Goal: Transaction & Acquisition: Subscribe to service/newsletter

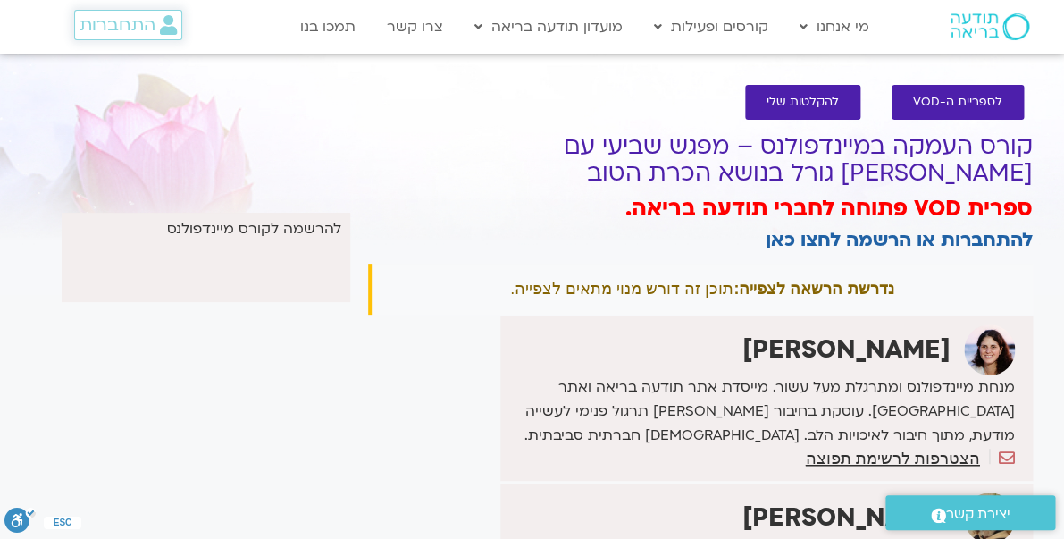
click at [155, 39] on link "התחברות" at bounding box center [128, 25] width 108 height 30
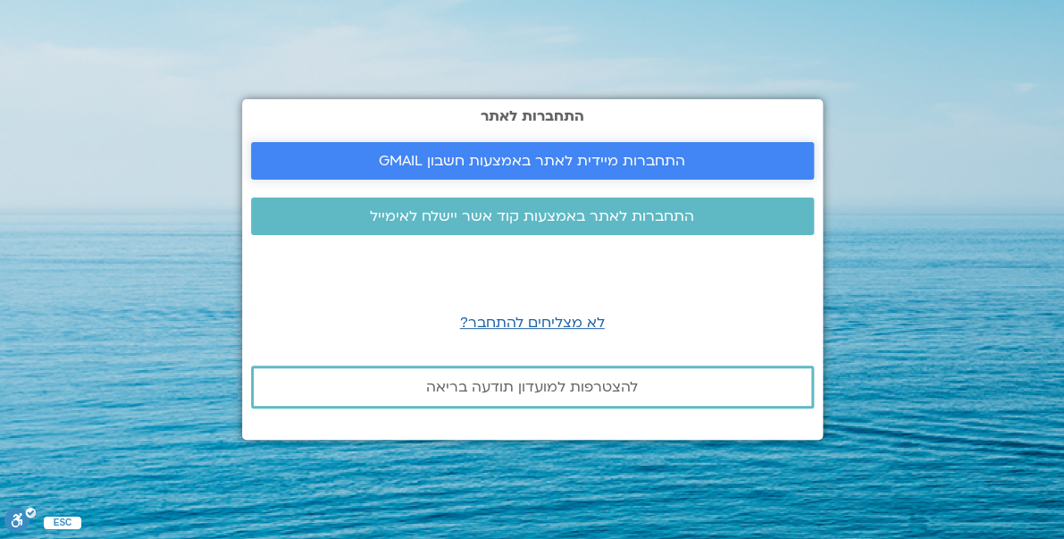
click at [486, 157] on span "התחברות מיידית לאתר באמצעות חשבון GMAIL" at bounding box center [532, 161] width 306 height 16
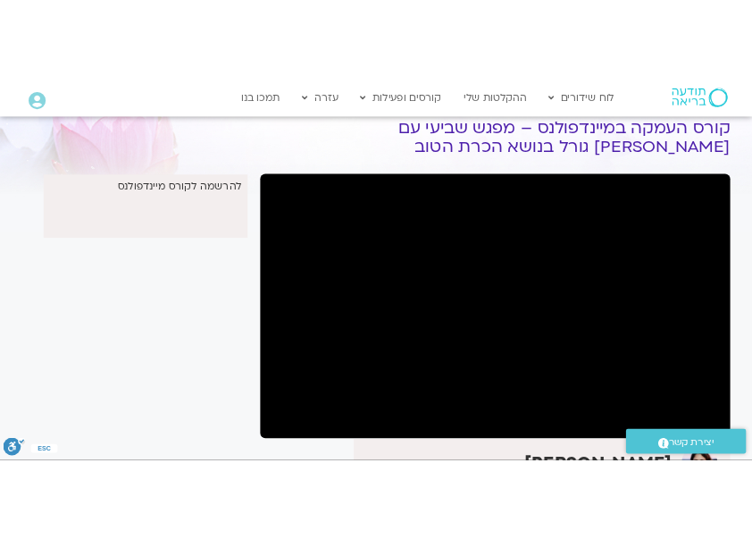
scroll to position [88, 0]
